Goal: Find specific page/section: Find specific page/section

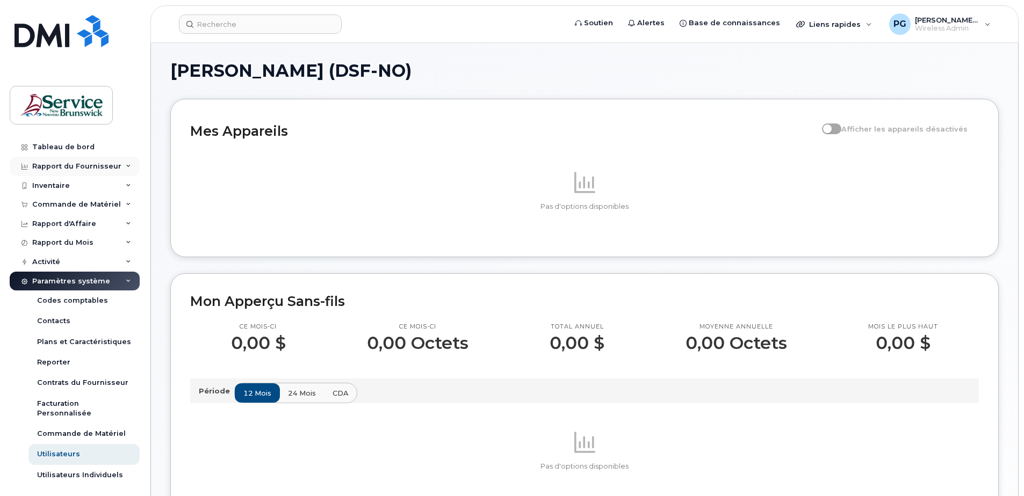
click at [81, 165] on div "Rapport du Fournisseur" at bounding box center [76, 166] width 89 height 9
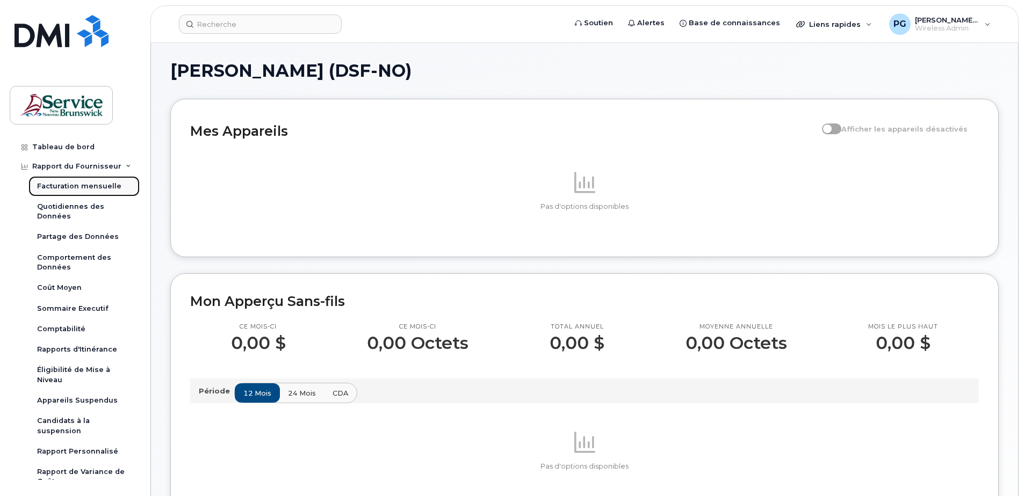
click at [76, 191] on link "Facturation mensuelle" at bounding box center [83, 186] width 111 height 20
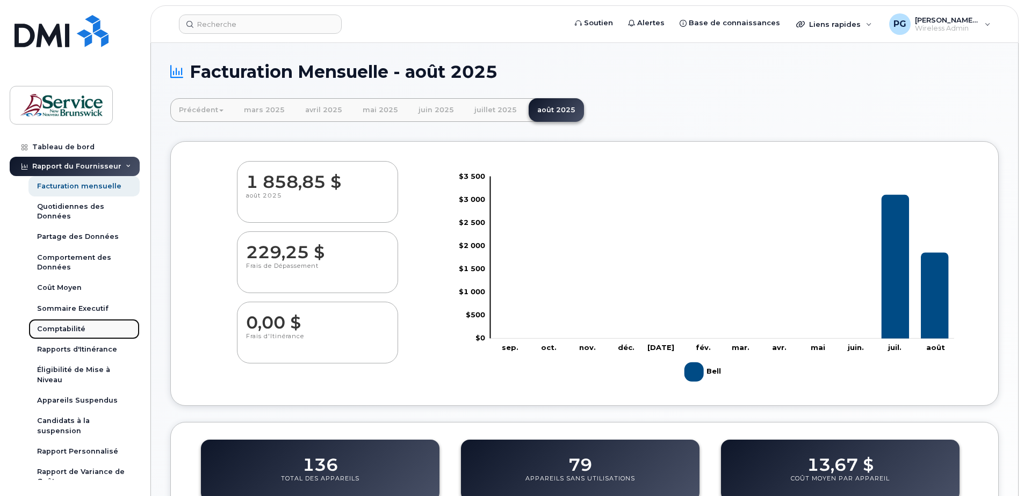
click at [47, 328] on div "Comptabilité" at bounding box center [61, 329] width 48 height 10
